Goal: Find specific page/section: Find specific page/section

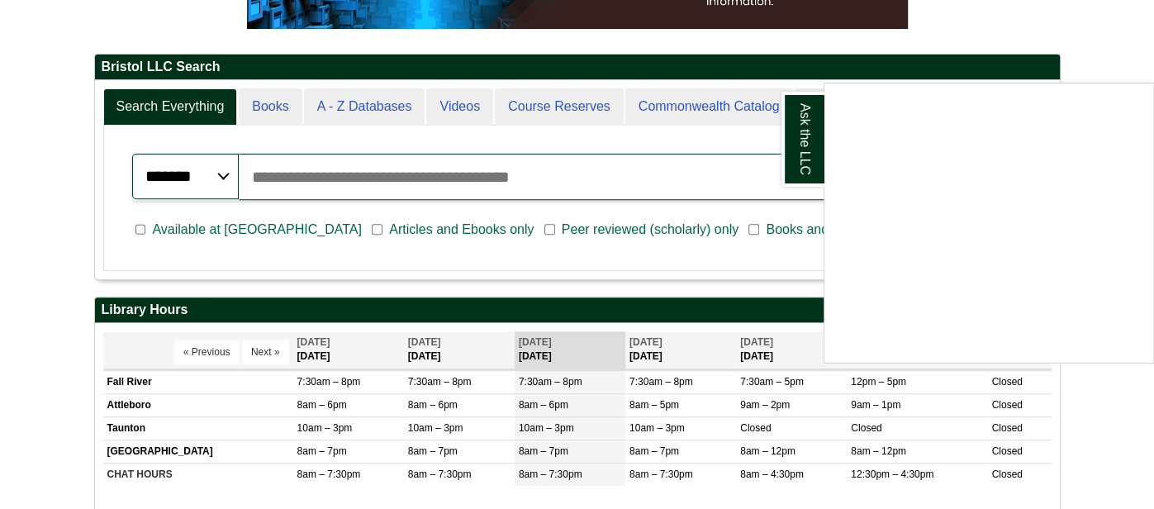
scroll to position [8, 8]
click at [366, 186] on div "Ask the LLC" at bounding box center [577, 254] width 1154 height 509
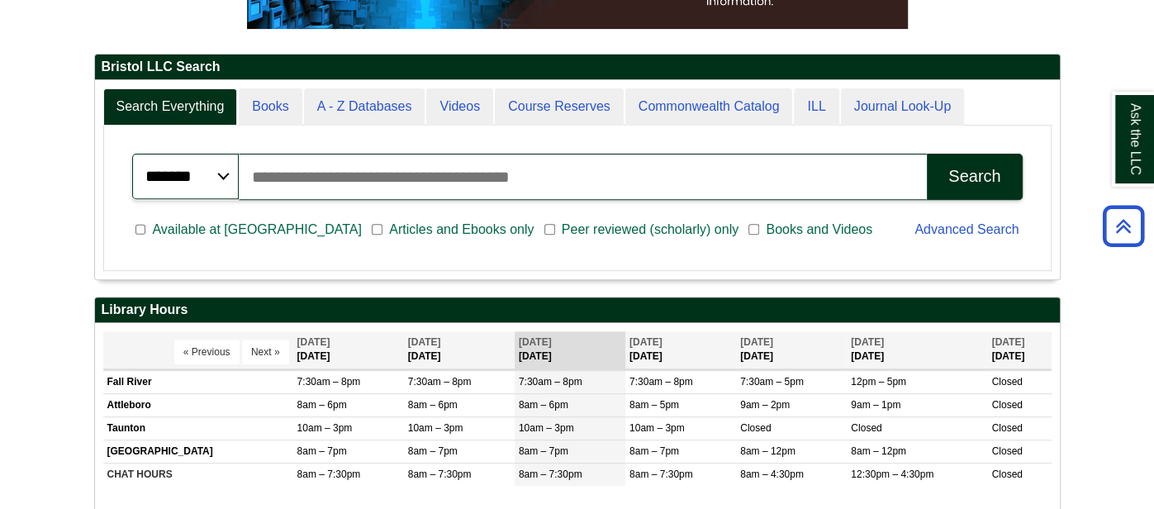
click at [366, 185] on input "Search articles, books, journals & more" at bounding box center [583, 177] width 688 height 46
type input "**********"
click at [927, 154] on button "Search" at bounding box center [974, 177] width 95 height 46
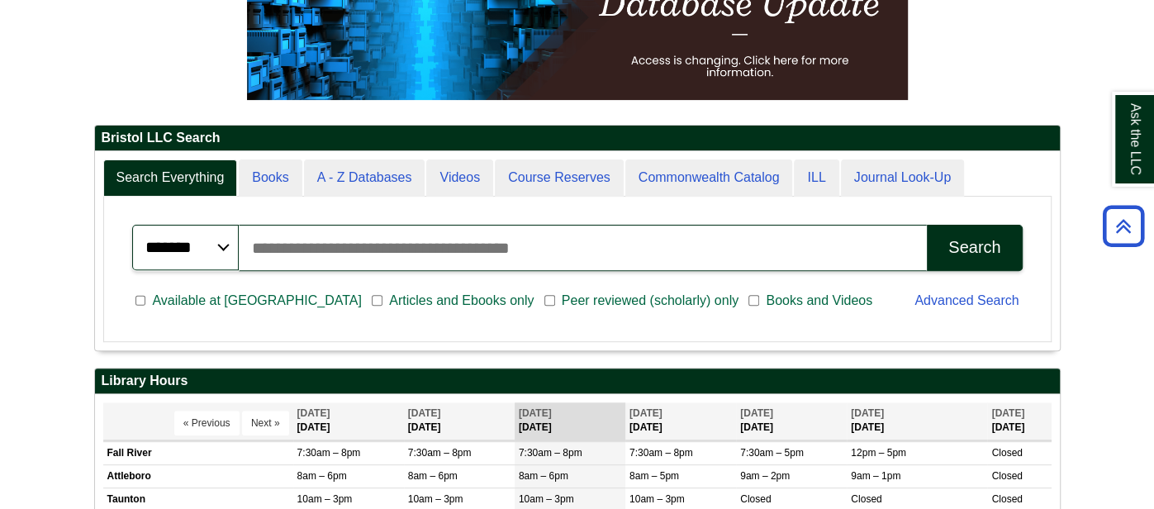
click at [387, 260] on input "Search articles, books, journals & more" at bounding box center [583, 248] width 688 height 46
paste input "********"
type input "********"
click at [927, 225] on button "Search" at bounding box center [974, 248] width 95 height 46
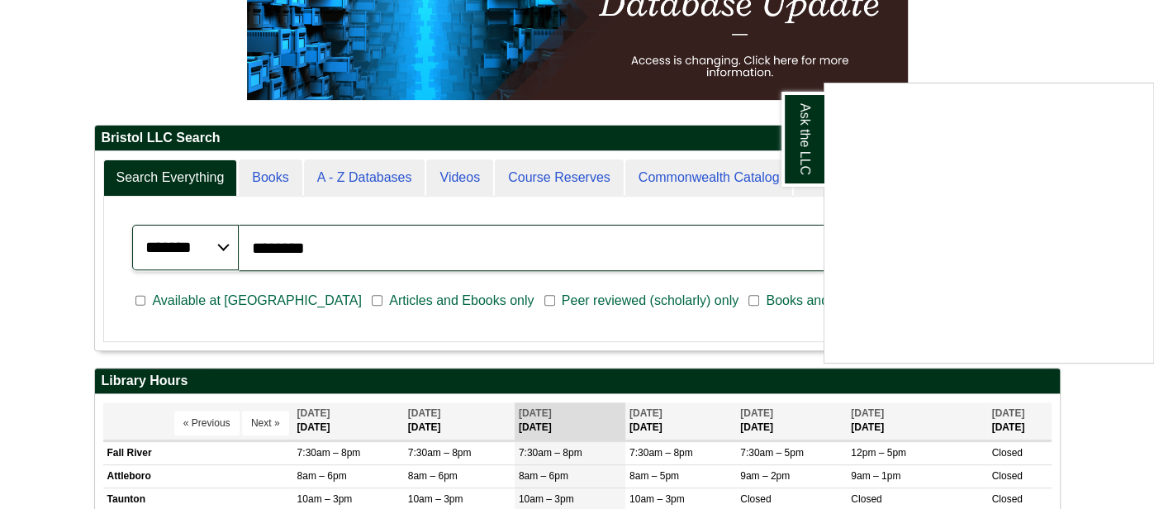
drag, startPoint x: 392, startPoint y: 241, endPoint x: 180, endPoint y: 221, distance: 213.3
click at [180, 221] on div "Ask the LLC" at bounding box center [577, 254] width 1154 height 509
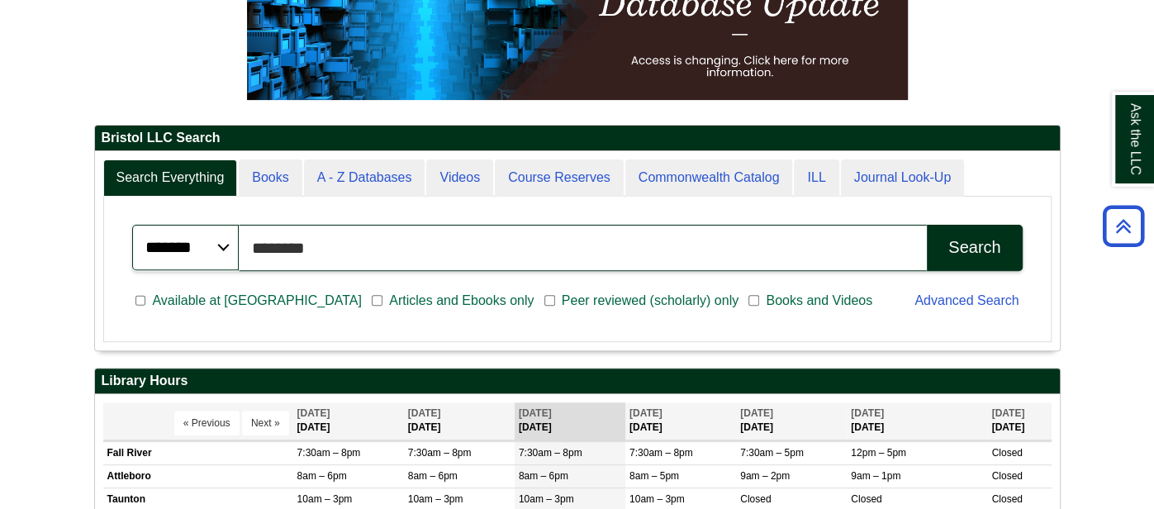
drag, startPoint x: 378, startPoint y: 243, endPoint x: 235, endPoint y: 254, distance: 143.3
click at [235, 254] on div "******* ***** ****** Search articles, books, journals & more ******** Search" at bounding box center [577, 248] width 891 height 46
type input "**********"
click at [927, 225] on button "Search" at bounding box center [974, 248] width 95 height 46
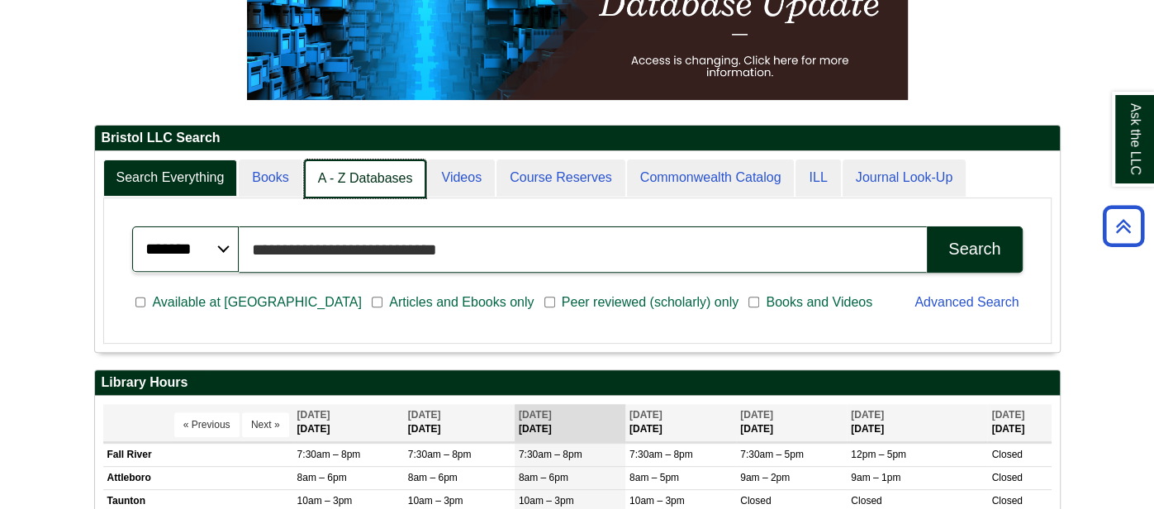
scroll to position [8, 8]
click at [404, 180] on link "A - Z Databases" at bounding box center [365, 178] width 123 height 39
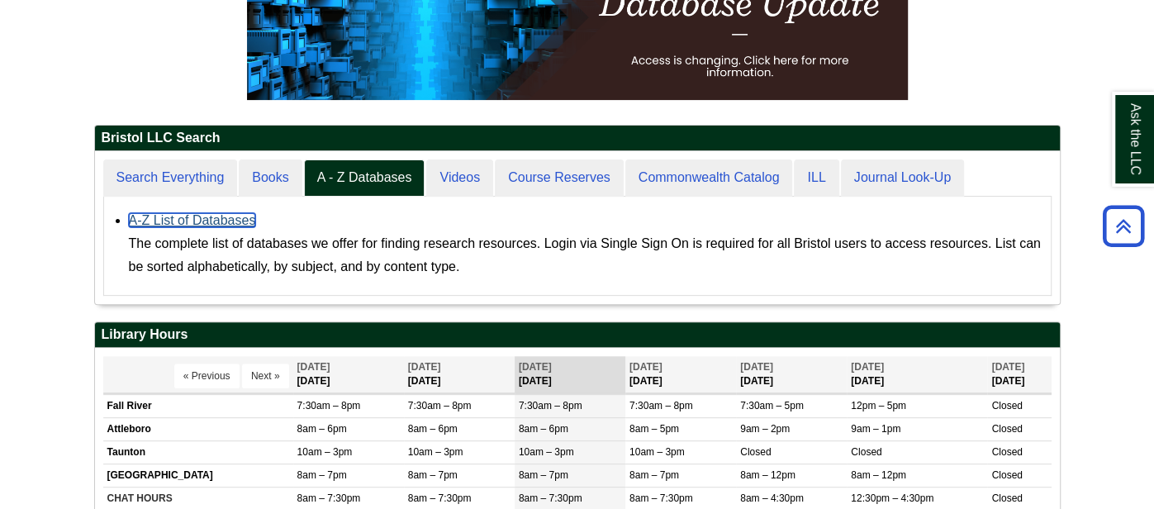
click at [159, 216] on link "A-Z List of Databases" at bounding box center [192, 220] width 127 height 14
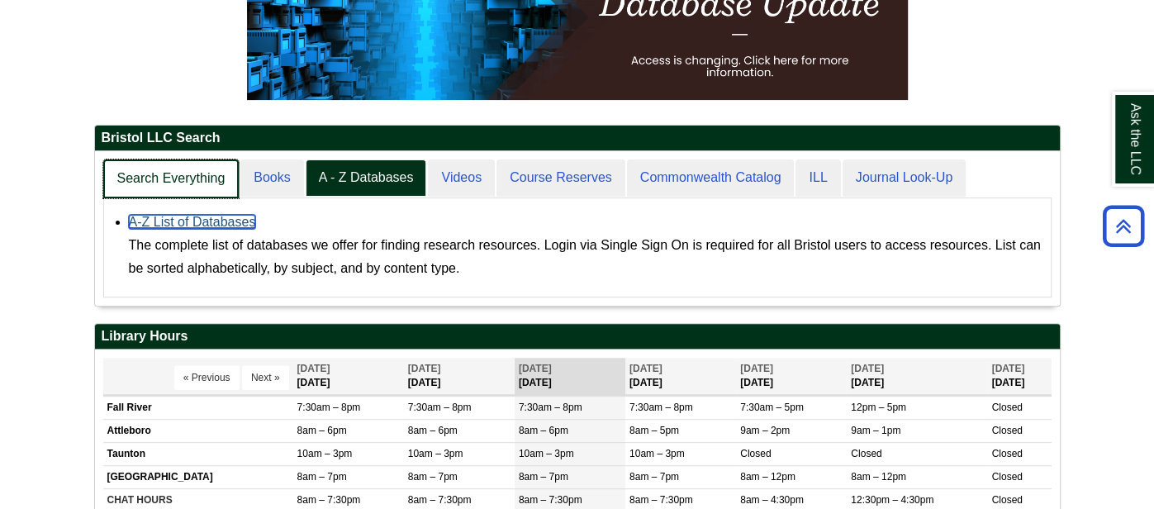
scroll to position [152, 965]
click at [209, 184] on link "Search Everything" at bounding box center [171, 178] width 136 height 39
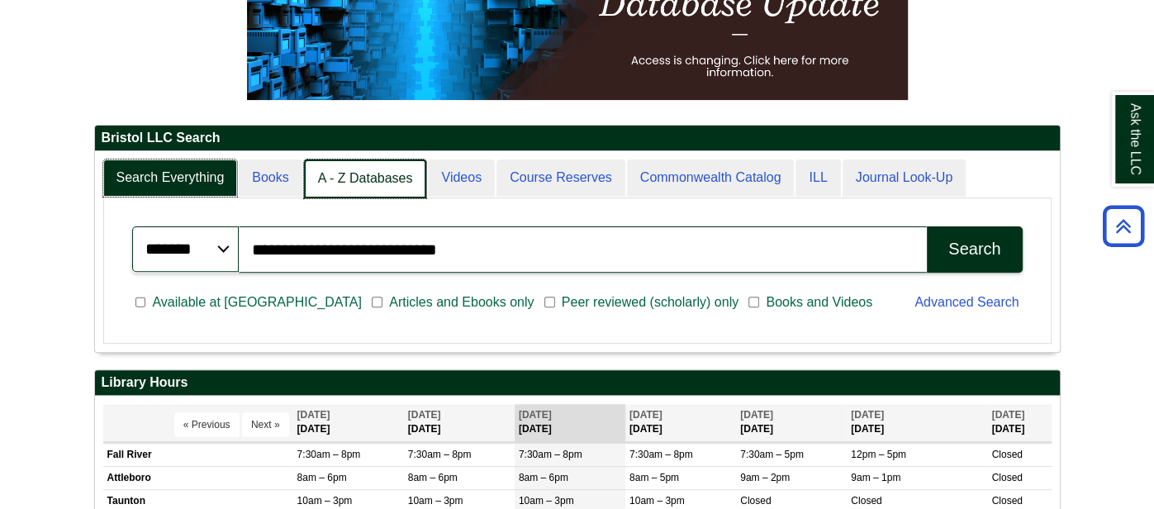
scroll to position [8, 8]
click at [354, 167] on link "A - Z Databases" at bounding box center [365, 178] width 123 height 39
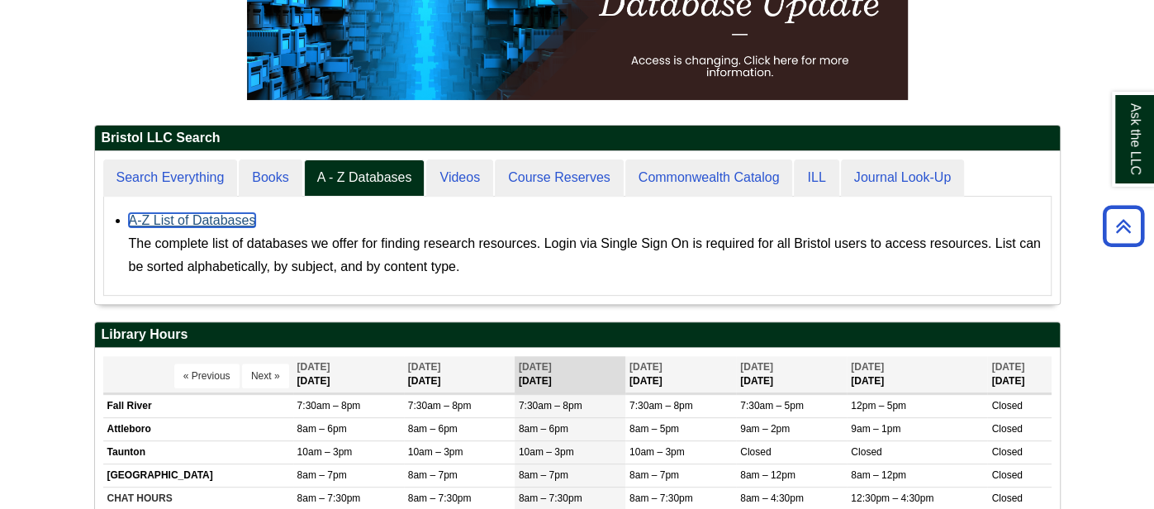
click at [195, 215] on link "A-Z List of Databases" at bounding box center [192, 220] width 127 height 14
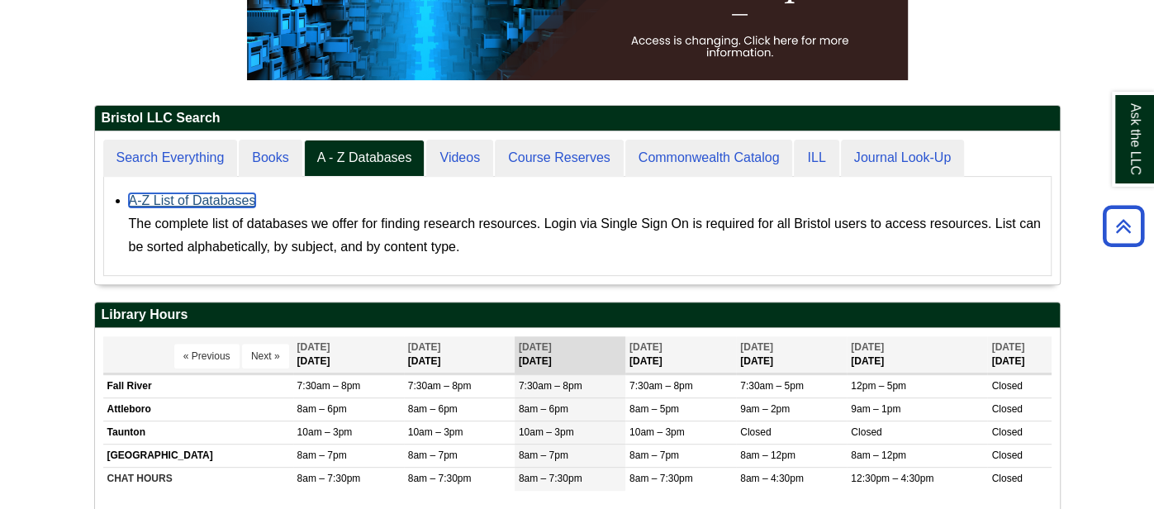
scroll to position [316, 0]
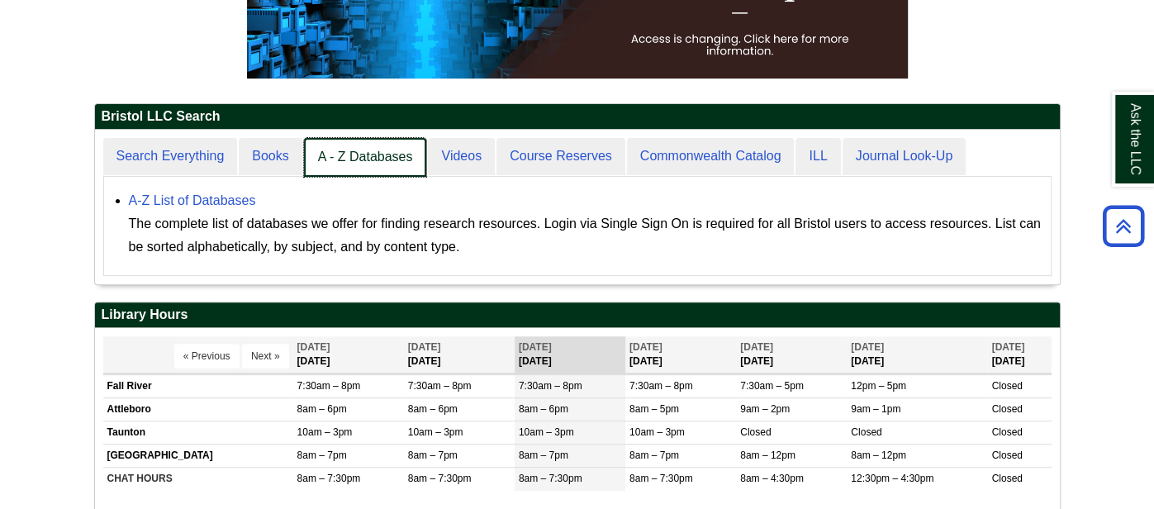
click at [335, 145] on link "A - Z Databases" at bounding box center [365, 157] width 123 height 39
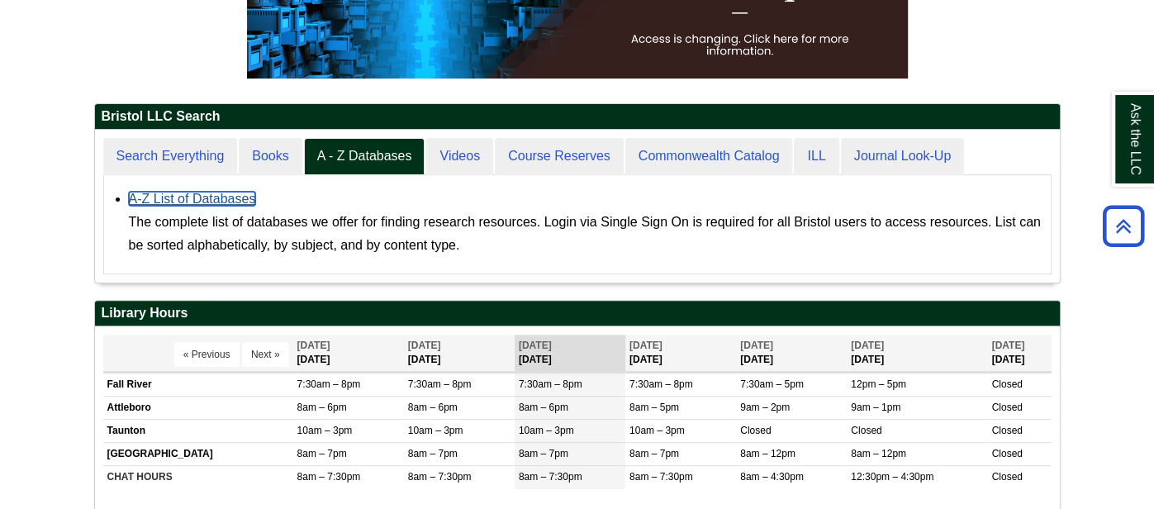
click at [135, 202] on link "A-Z List of Databases" at bounding box center [192, 199] width 127 height 14
